Goal: Transaction & Acquisition: Register for event/course

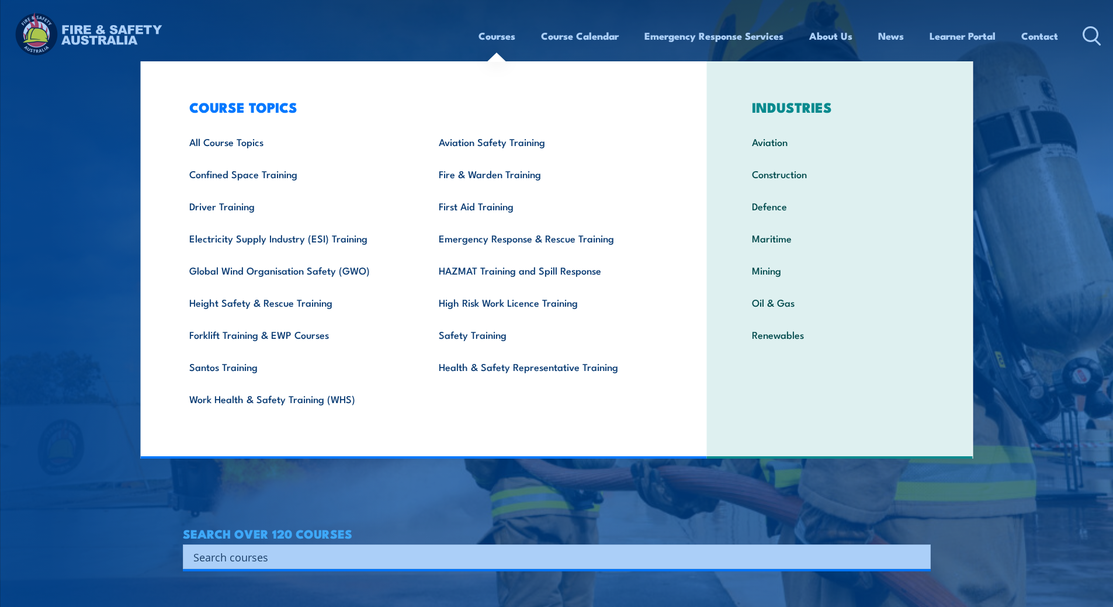
click at [504, 36] on link "Courses" at bounding box center [496, 35] width 37 height 31
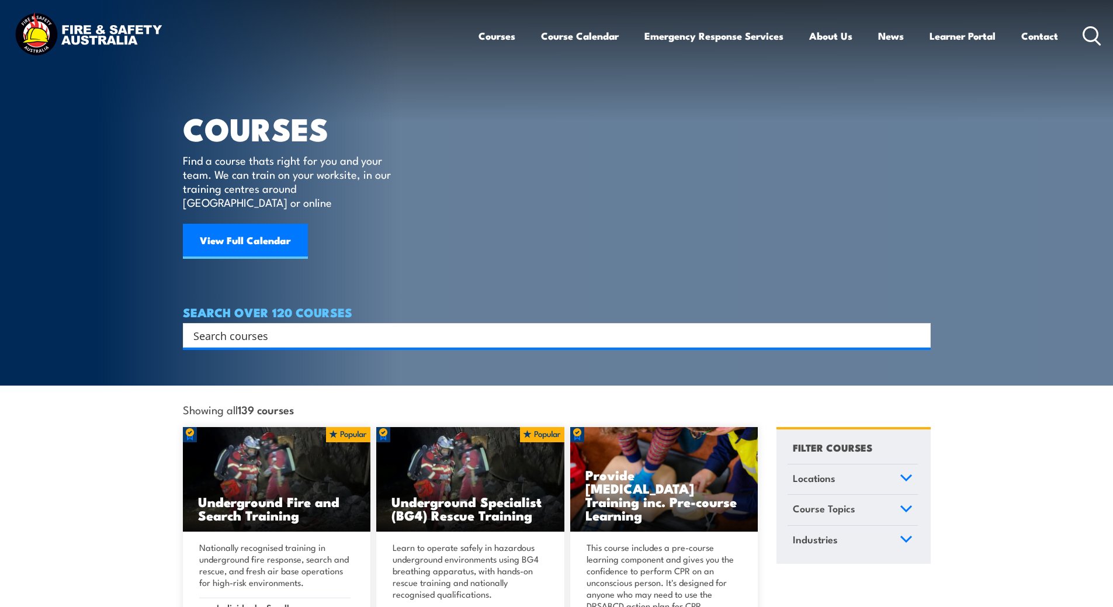
click at [456, 328] on input "Search input" at bounding box center [549, 336] width 712 height 18
type input "provide first aid"
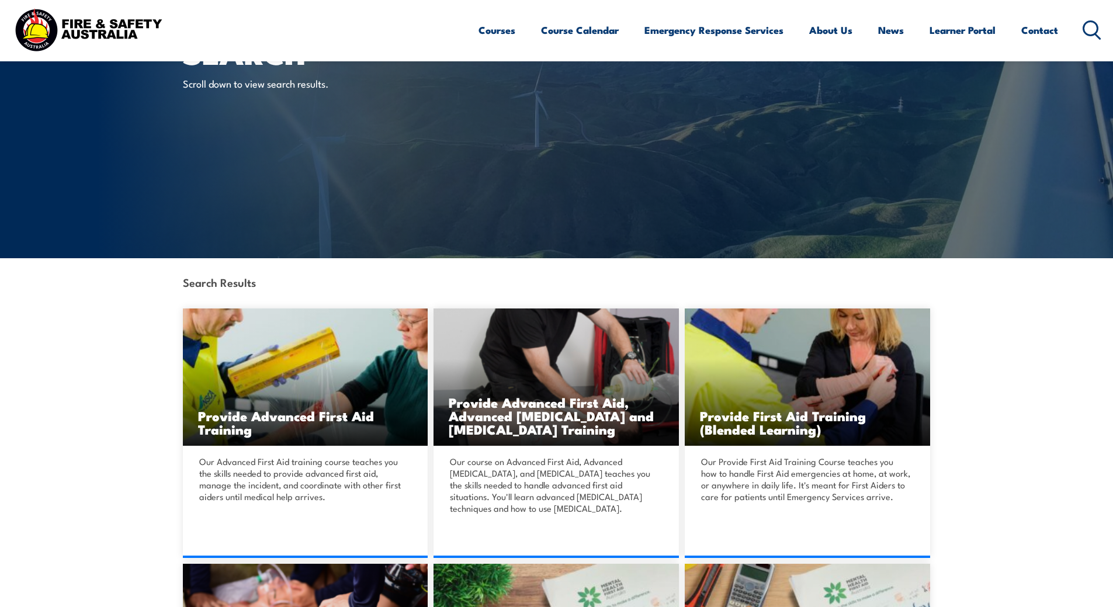
scroll to position [117, 0]
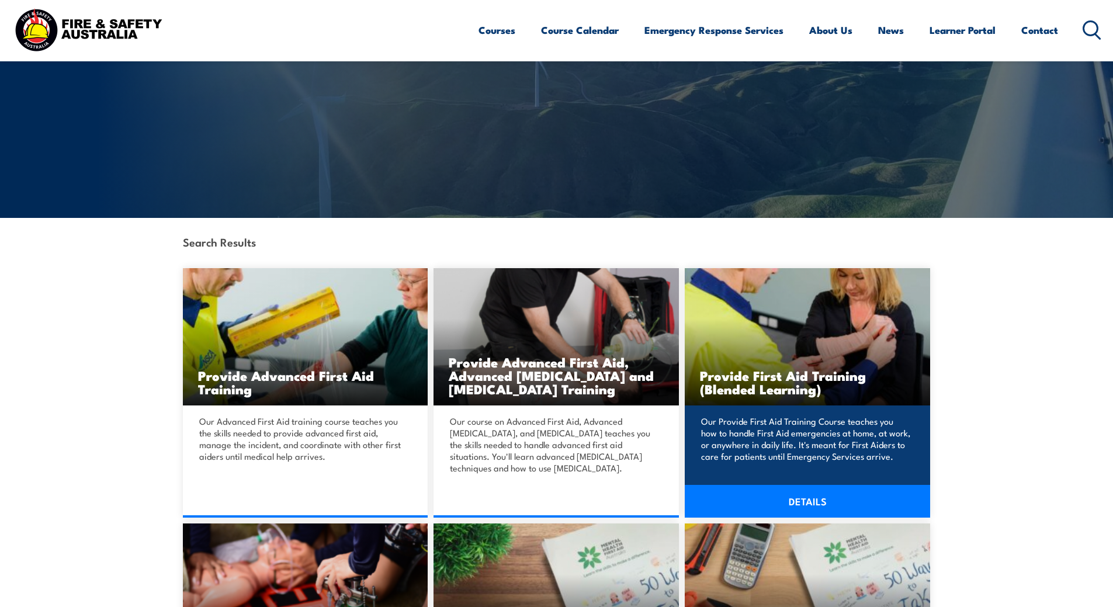
click at [800, 503] on link "DETAILS" at bounding box center [807, 501] width 245 height 33
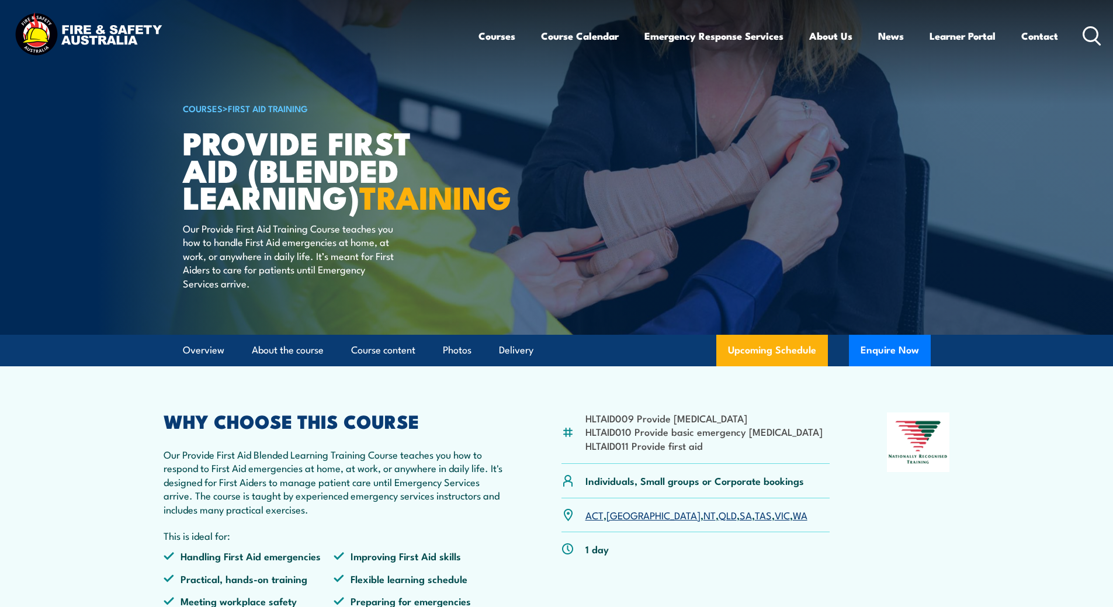
scroll to position [58, 0]
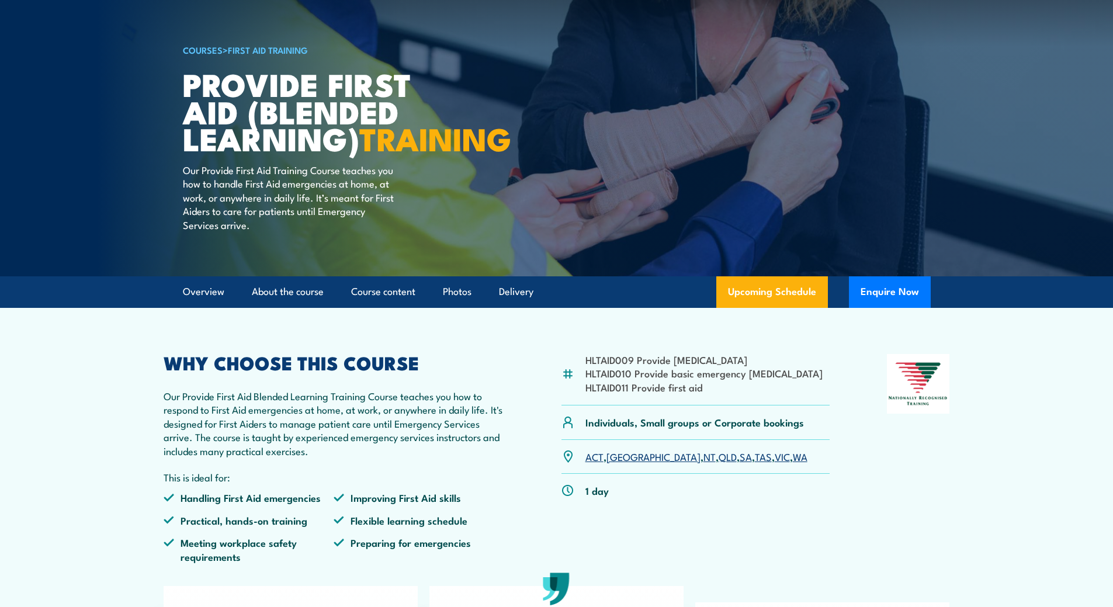
click at [703, 463] on link "NT" at bounding box center [709, 456] width 12 height 14
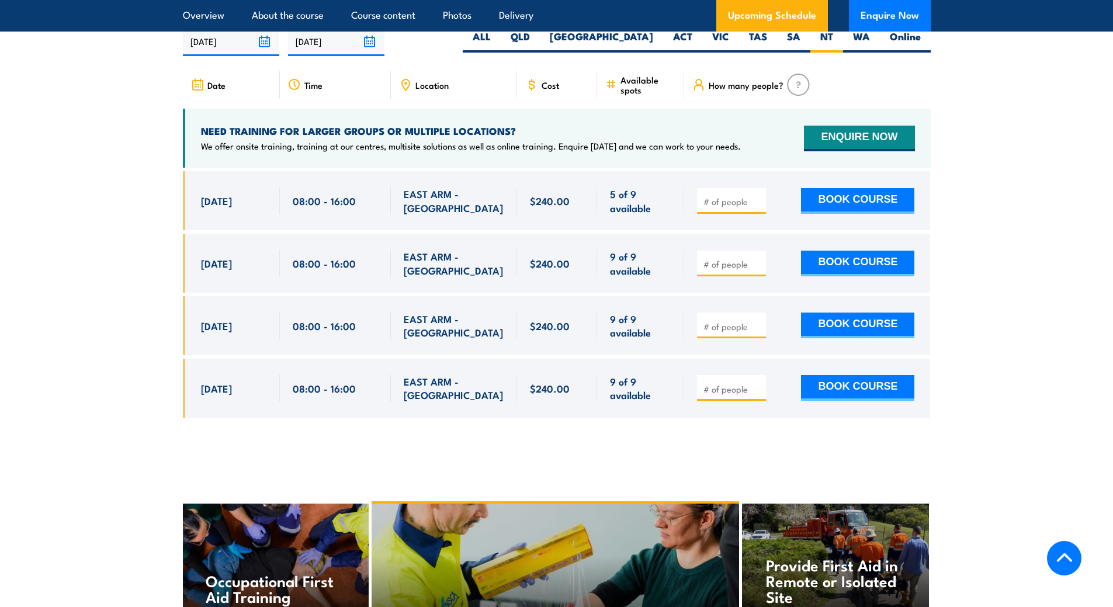
scroll to position [2198, 0]
